Goal: Register for event/course

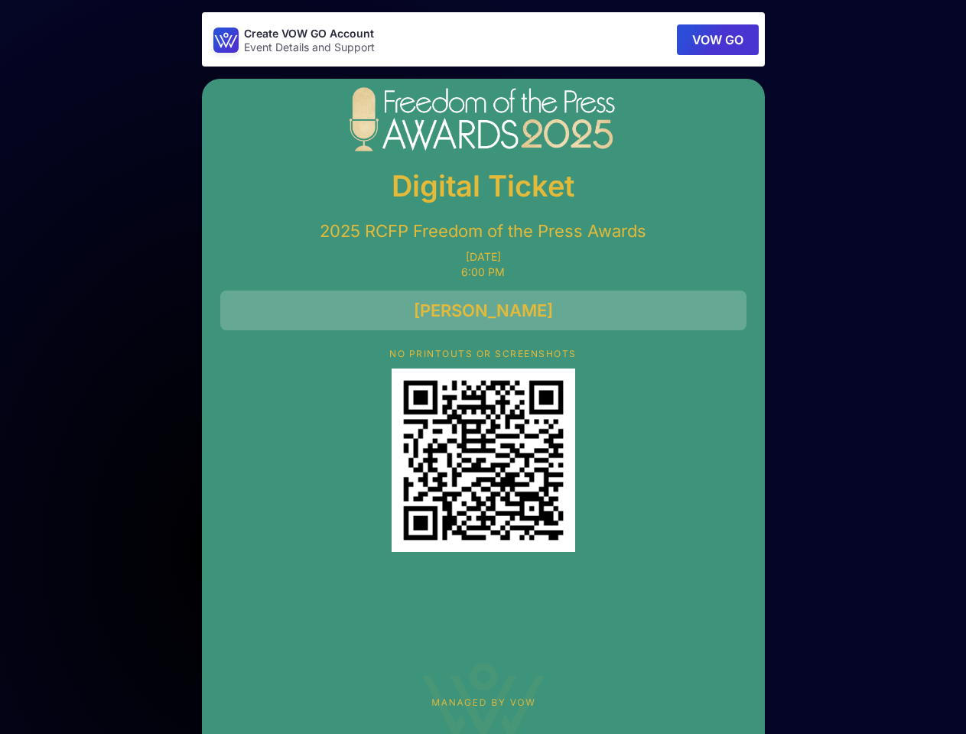
click at [716, 40] on button "VOW GO" at bounding box center [718, 39] width 82 height 31
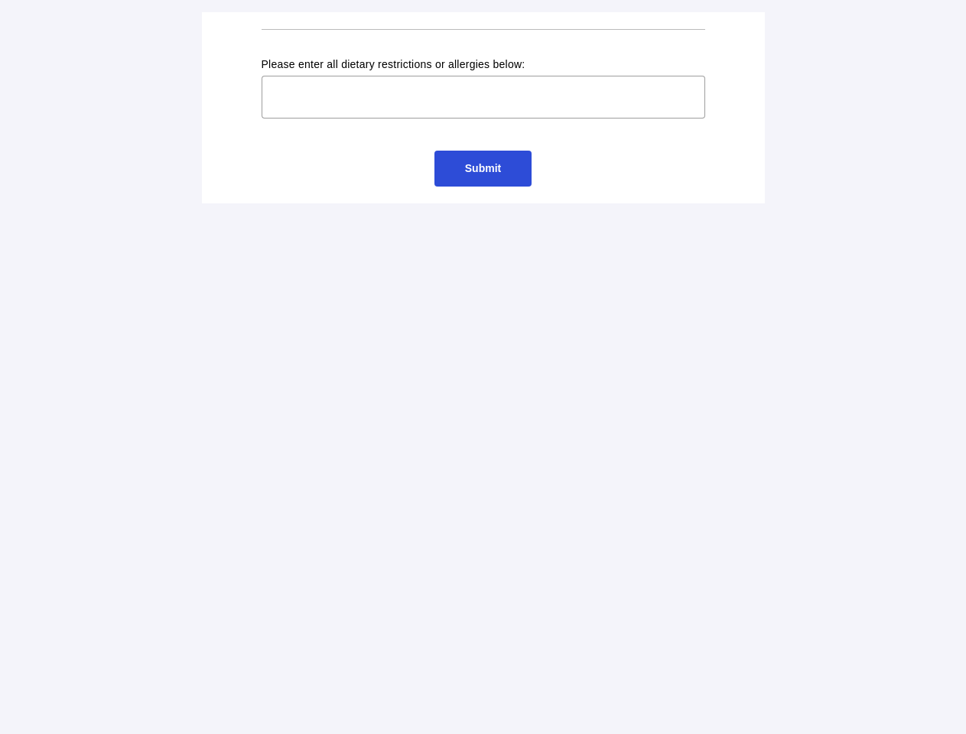
click at [483, 108] on input "text" at bounding box center [483, 97] width 443 height 43
click at [483, 97] on input "text" at bounding box center [483, 97] width 443 height 43
